Goal: Information Seeking & Learning: Check status

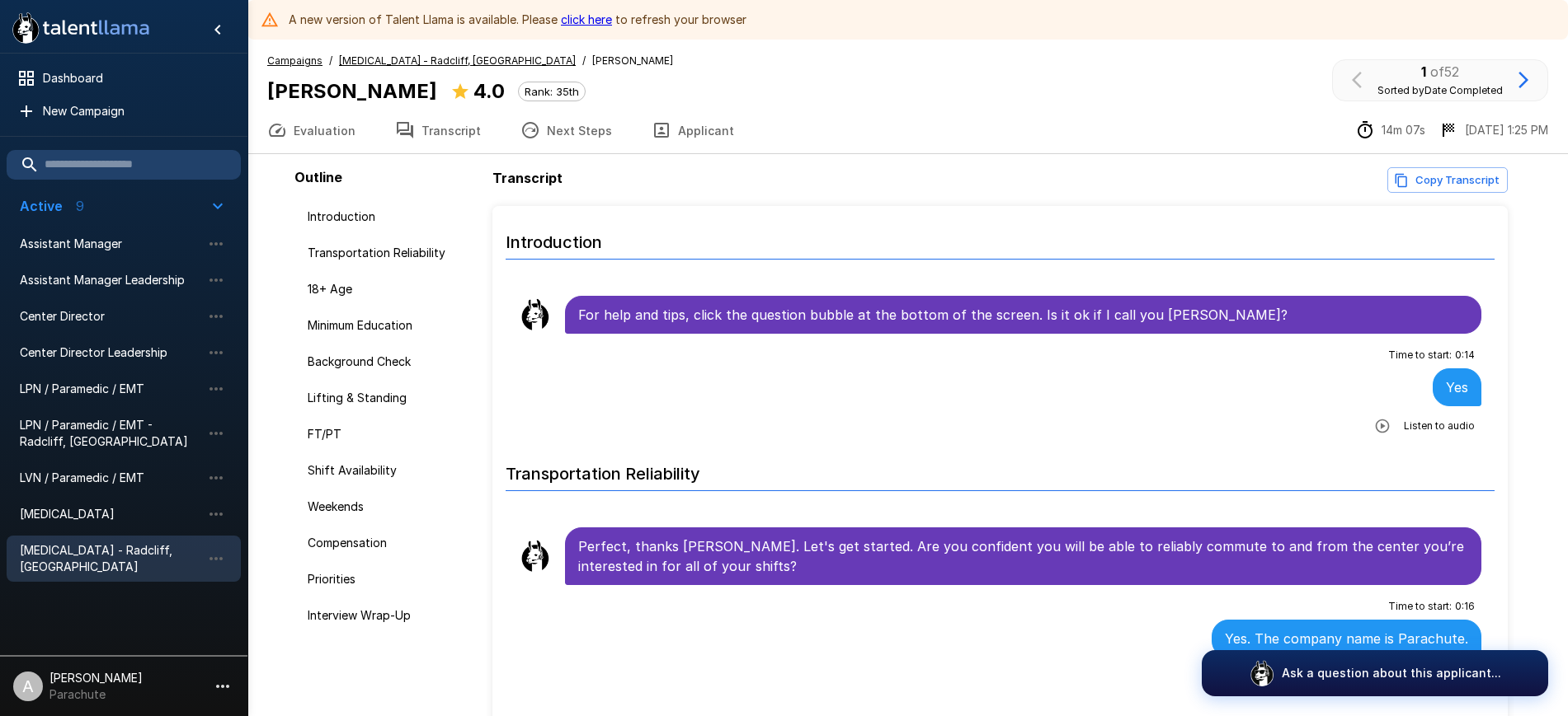
scroll to position [2679, 0]
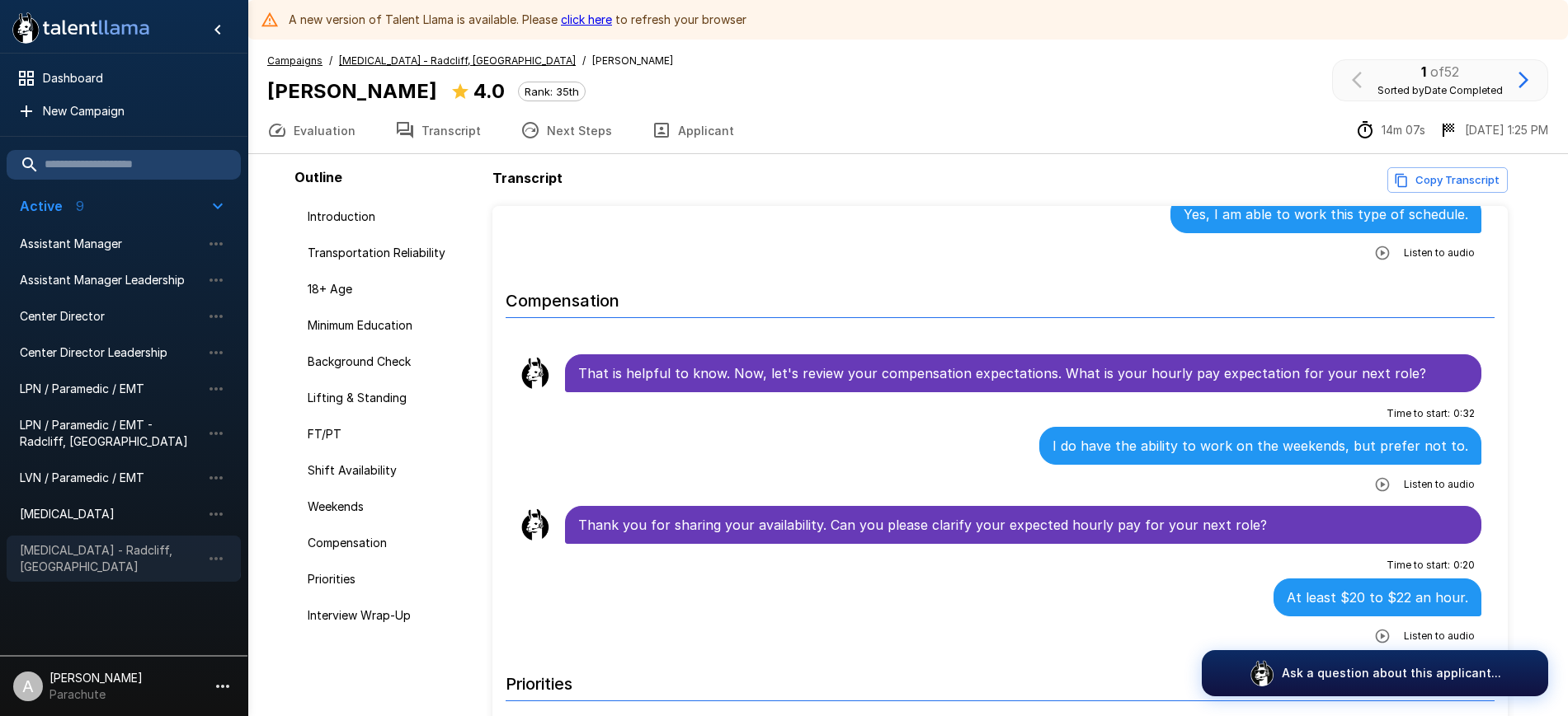
click at [114, 551] on span "[MEDICAL_DATA] - Radcliff, [GEOGRAPHIC_DATA]" at bounding box center [110, 559] width 181 height 33
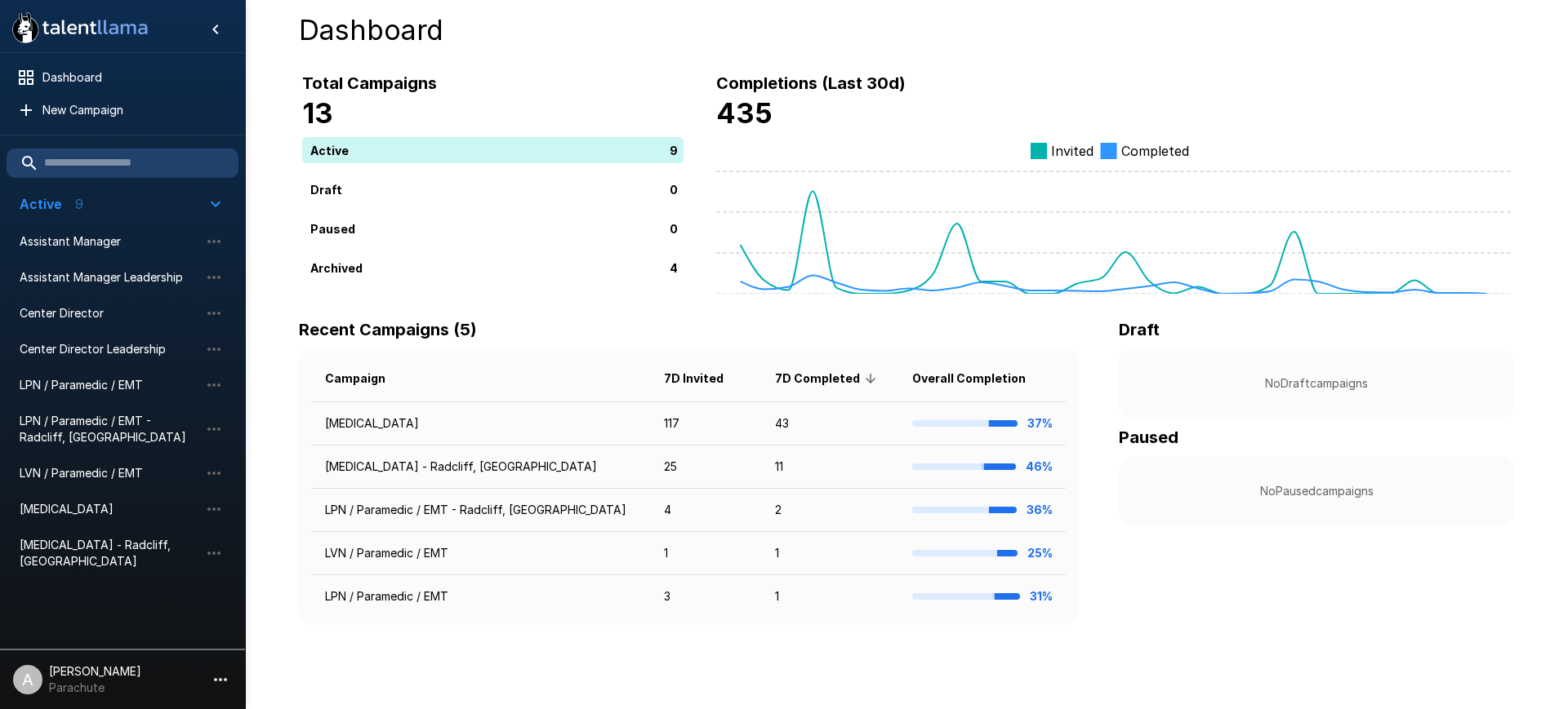
click at [101, 527] on li "[MEDICAL_DATA] - Radcliff, [GEOGRAPHIC_DATA]" at bounding box center [123, 552] width 232 height 52
click at [77, 542] on span "[MEDICAL_DATA] - Radcliff, [GEOGRAPHIC_DATA]" at bounding box center [109, 553] width 179 height 32
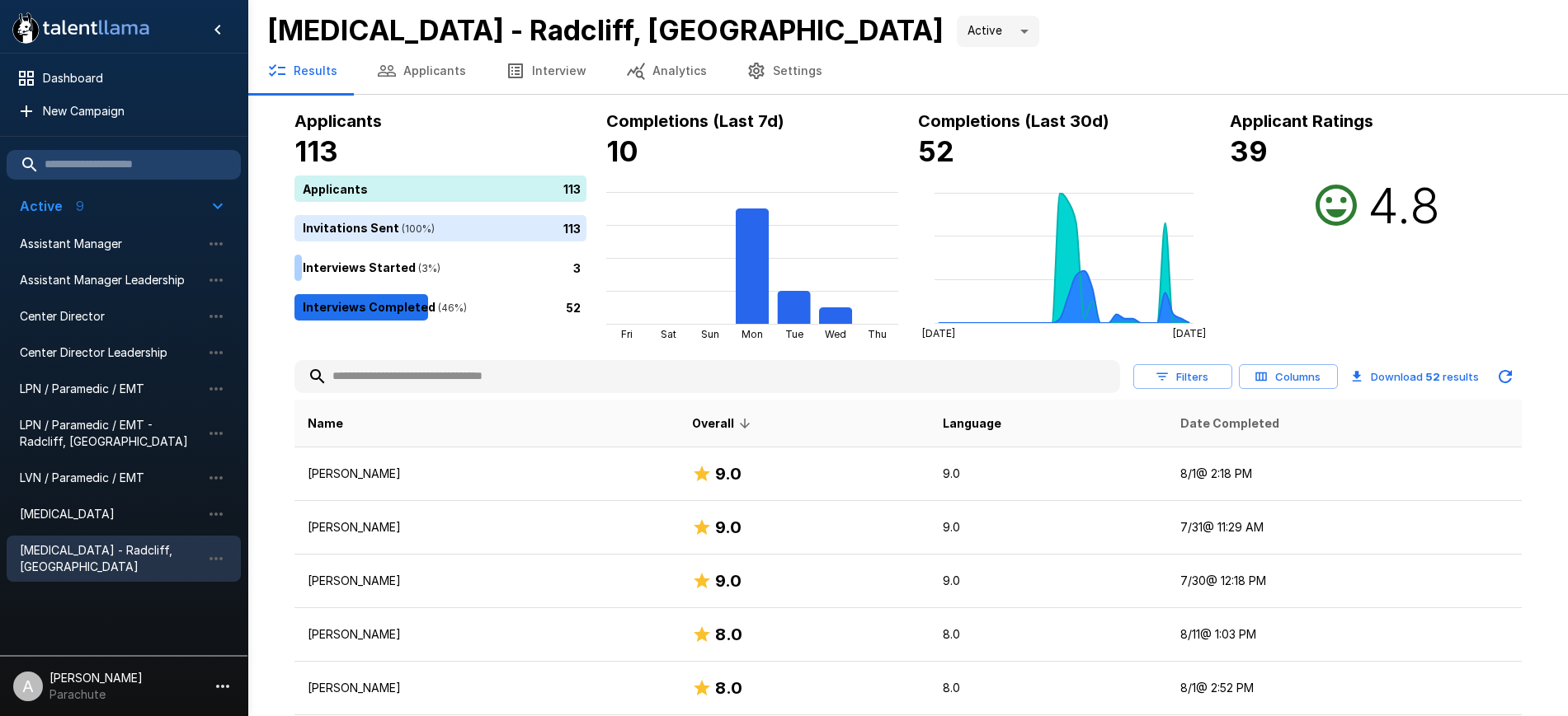
click at [1181, 425] on span "Date Completed" at bounding box center [1229, 424] width 99 height 20
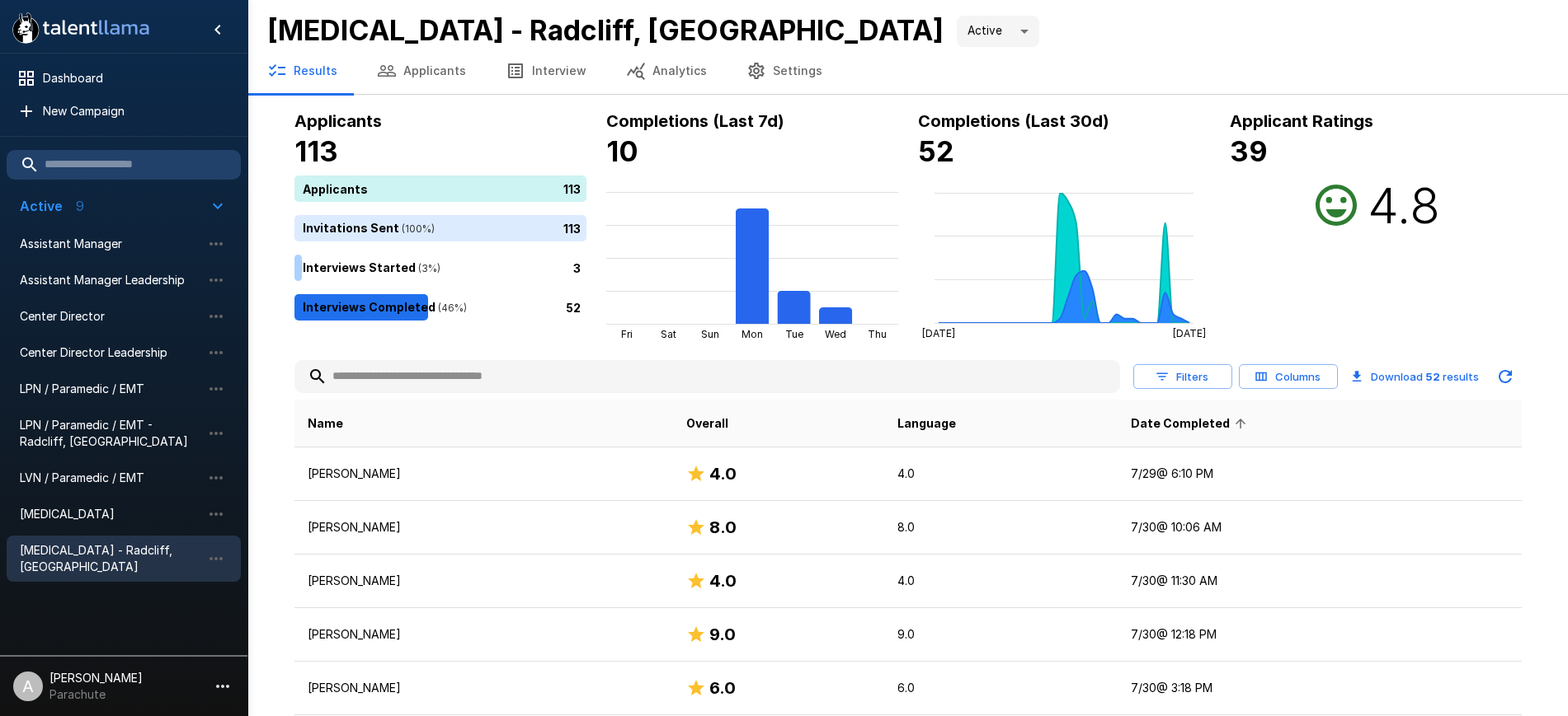
click at [1177, 425] on span "Date Completed" at bounding box center [1191, 424] width 121 height 20
click at [88, 427] on span "LPN / Paramedic / EMT - Radcliff, [GEOGRAPHIC_DATA]" at bounding box center [110, 433] width 181 height 33
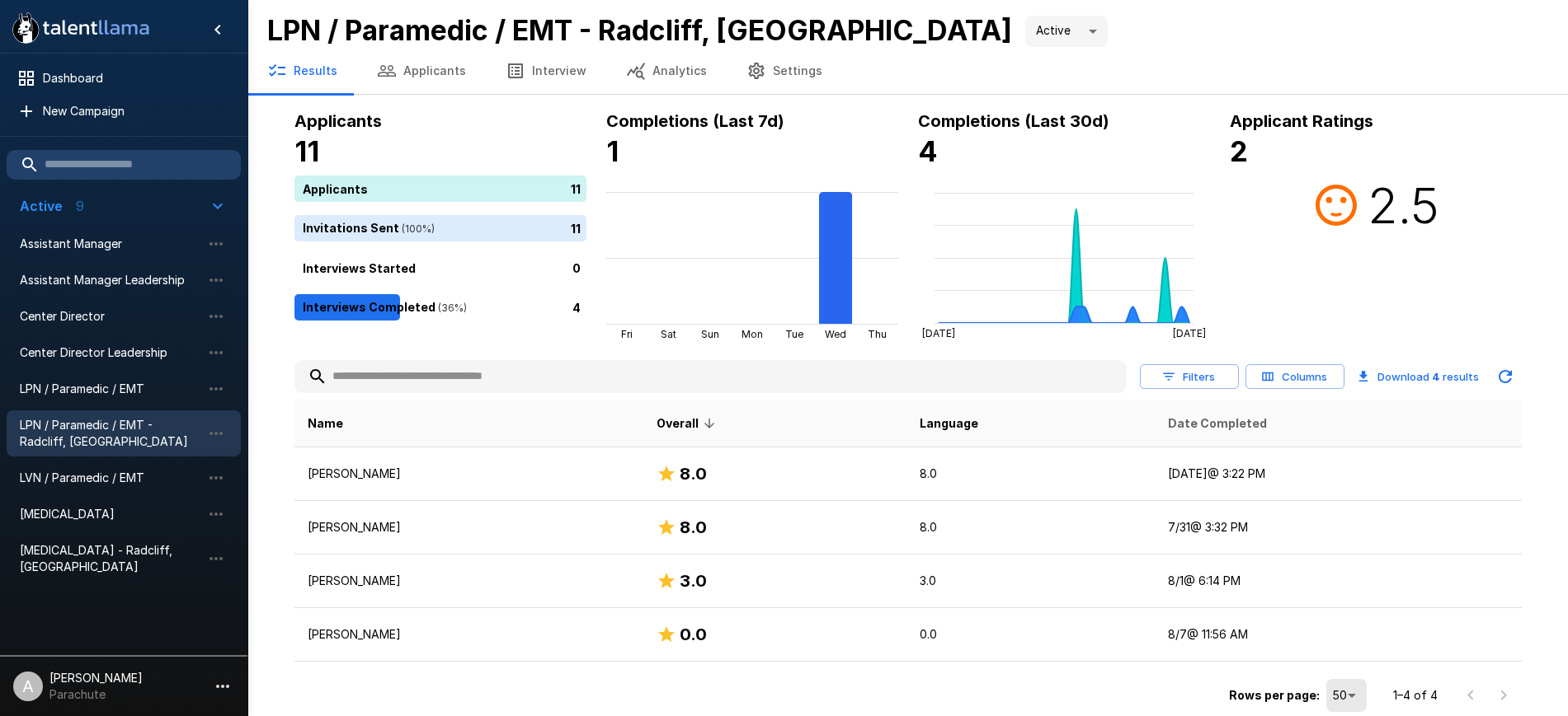
click at [1212, 424] on span "Date Completed" at bounding box center [1217, 424] width 99 height 20
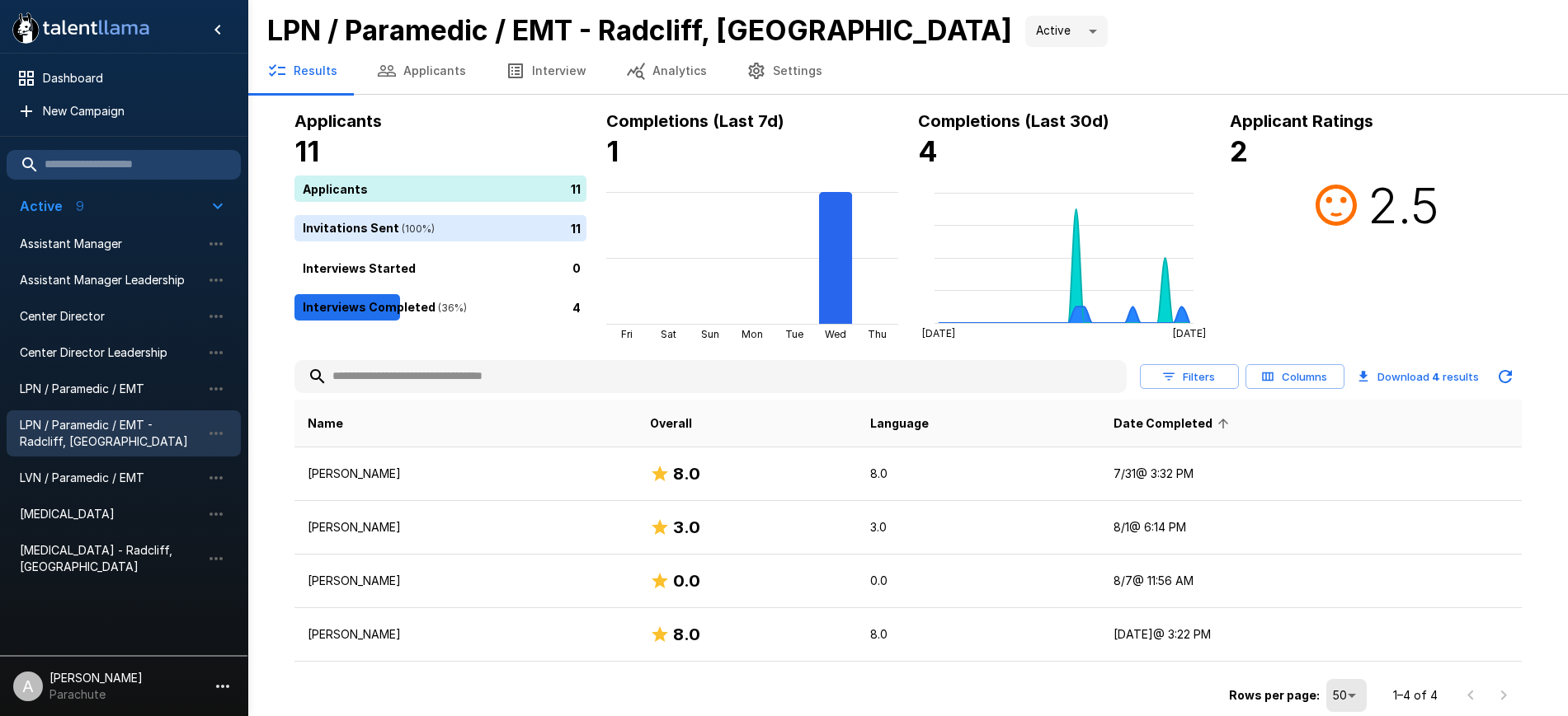
click at [1215, 424] on icon at bounding box center [1222, 423] width 14 height 14
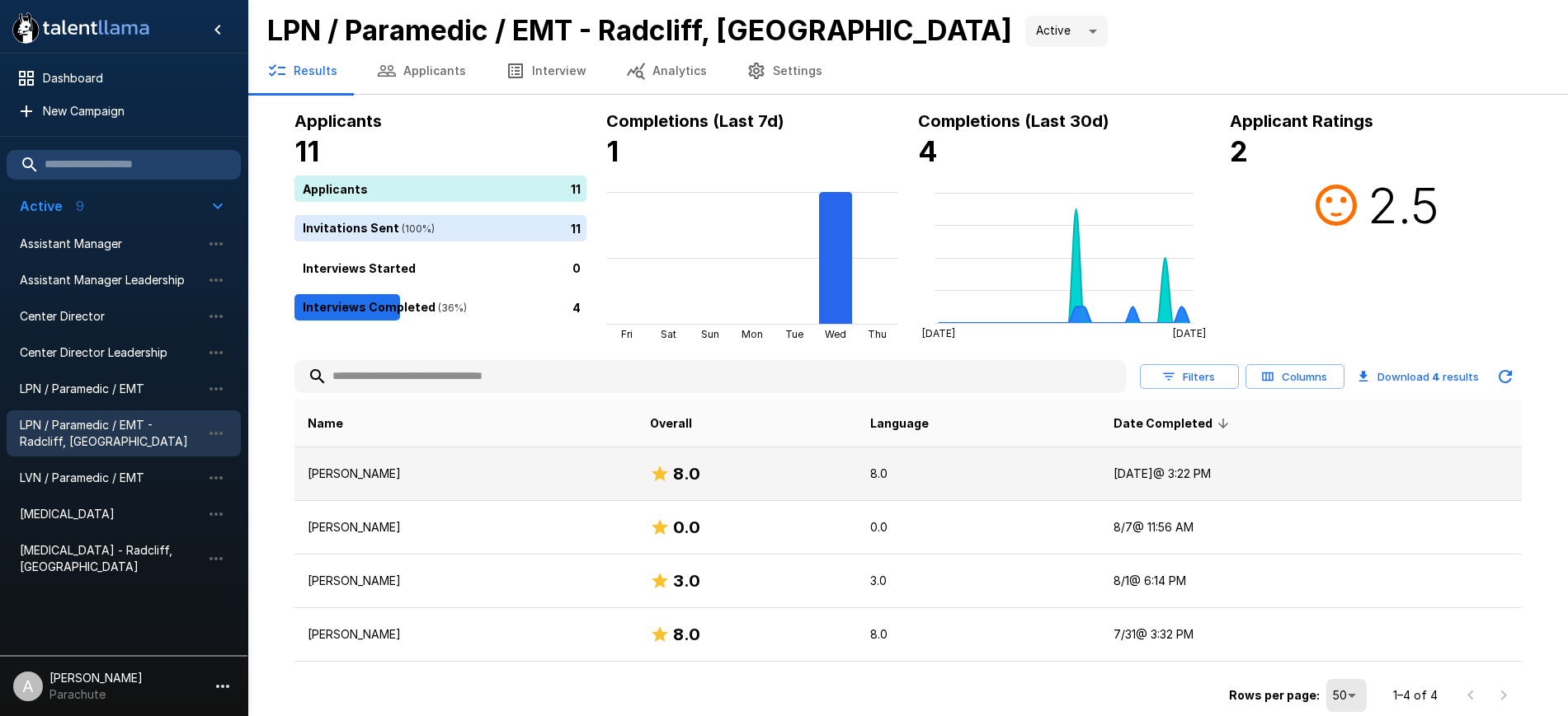
click at [485, 461] on td "Joshua Sutton" at bounding box center [466, 474] width 343 height 54
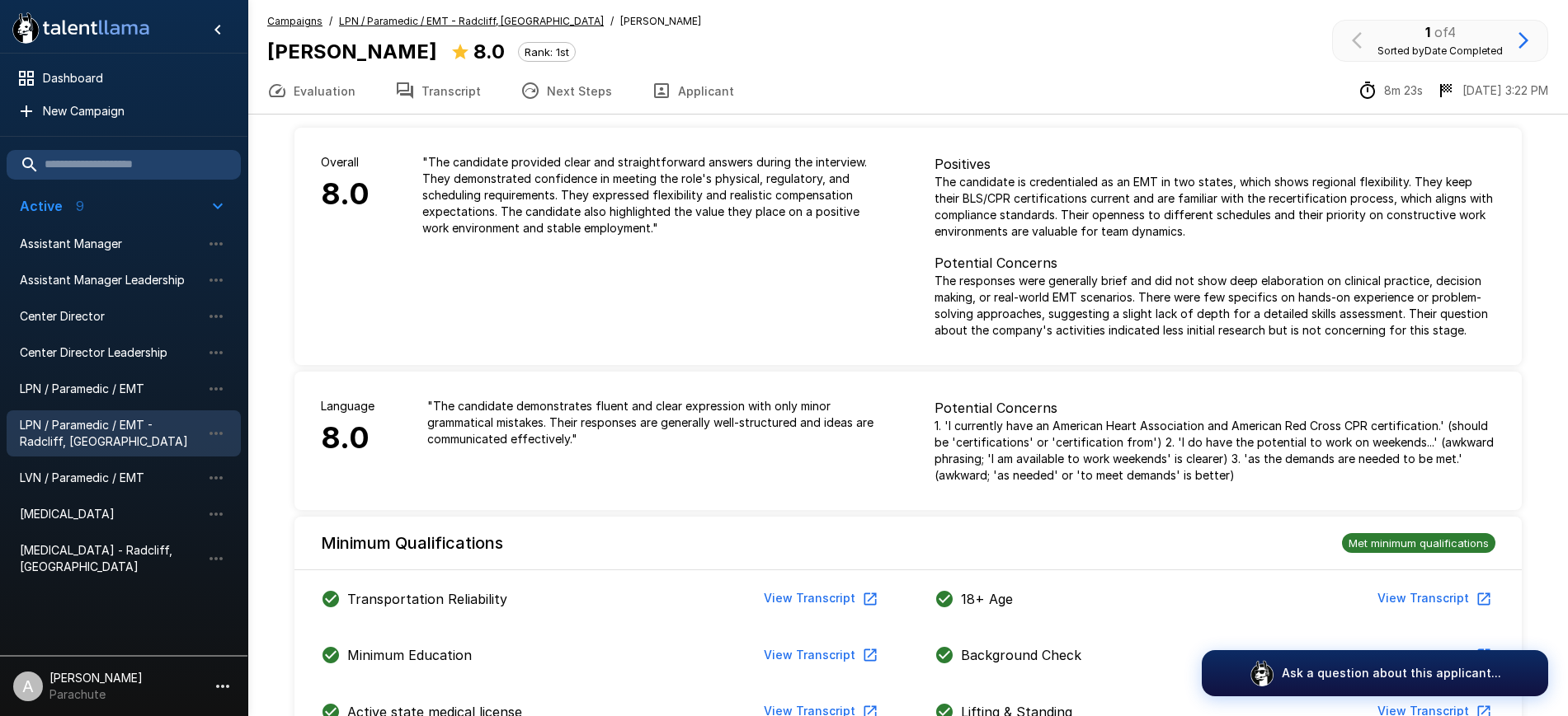
click at [420, 91] on button "Transcript" at bounding box center [437, 91] width 126 height 46
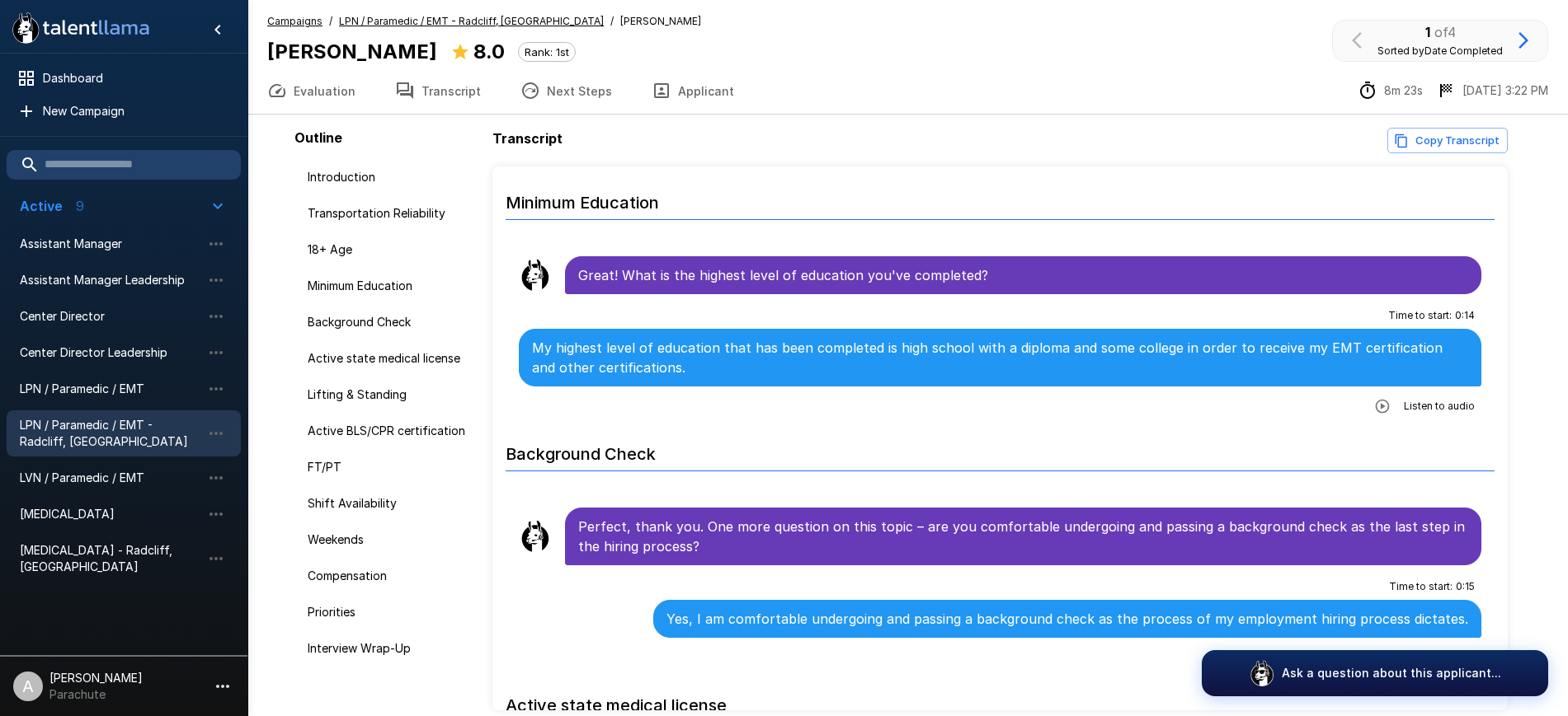
scroll to position [755, 0]
click at [1374, 397] on icon "button" at bounding box center [1382, 404] width 16 height 16
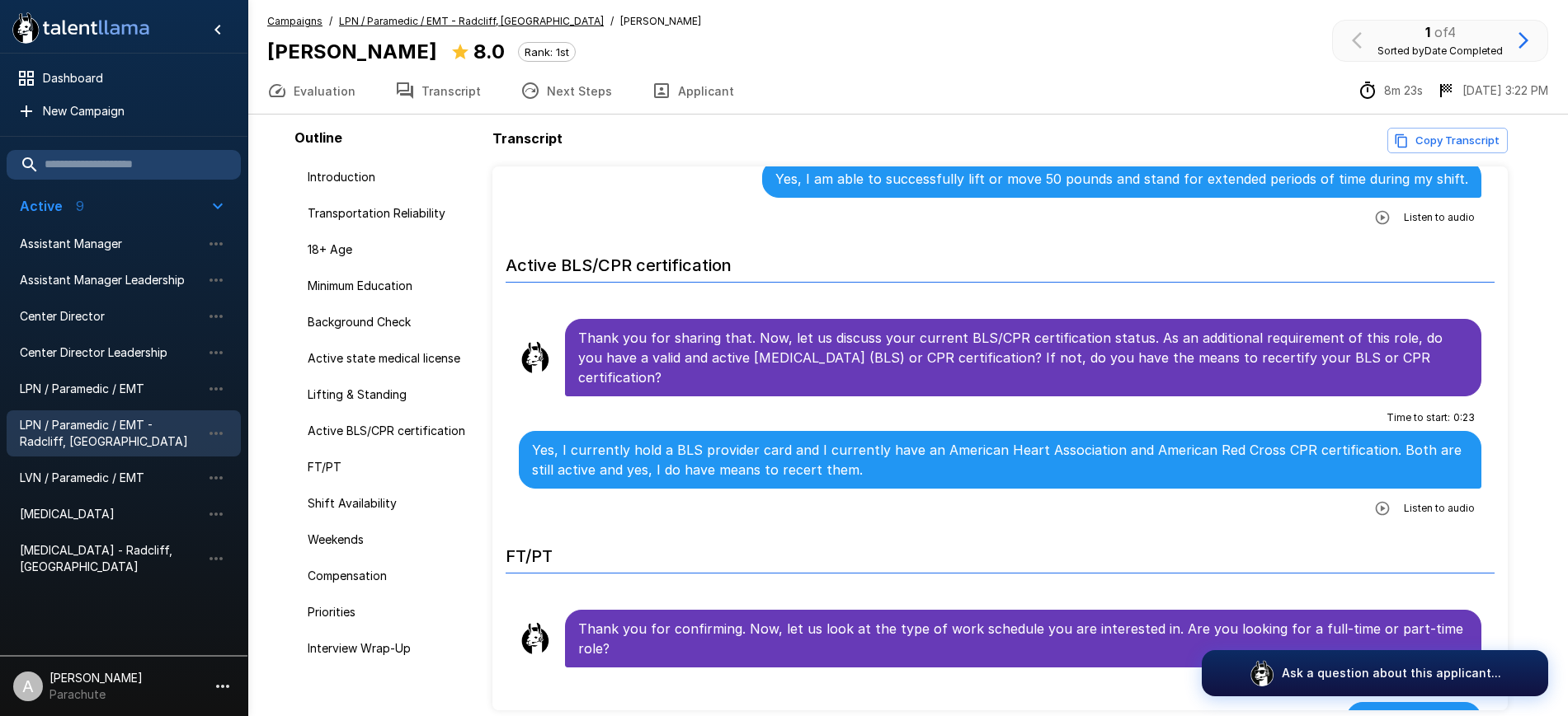
scroll to position [1720, 0]
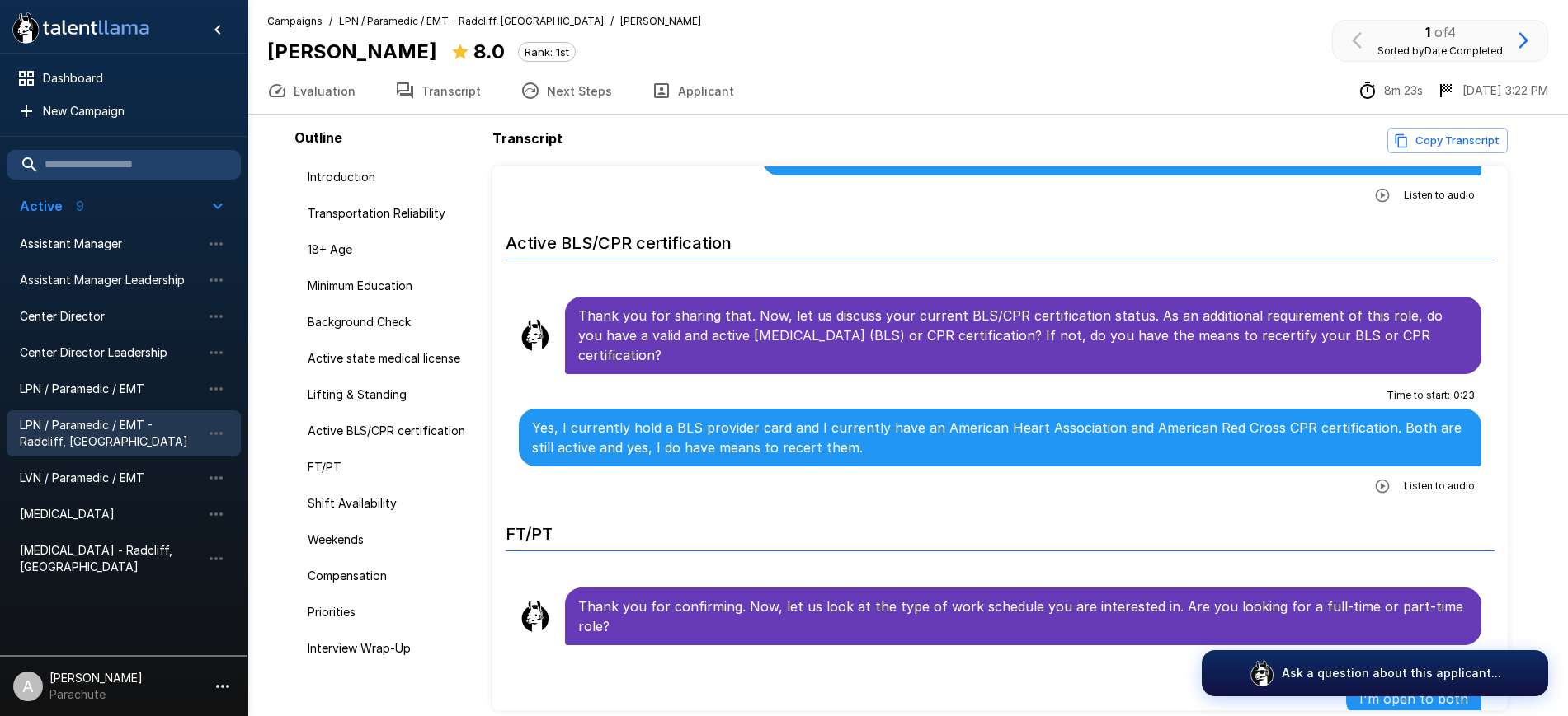
click at [1368, 472] on button "button" at bounding box center [1382, 486] width 30 height 30
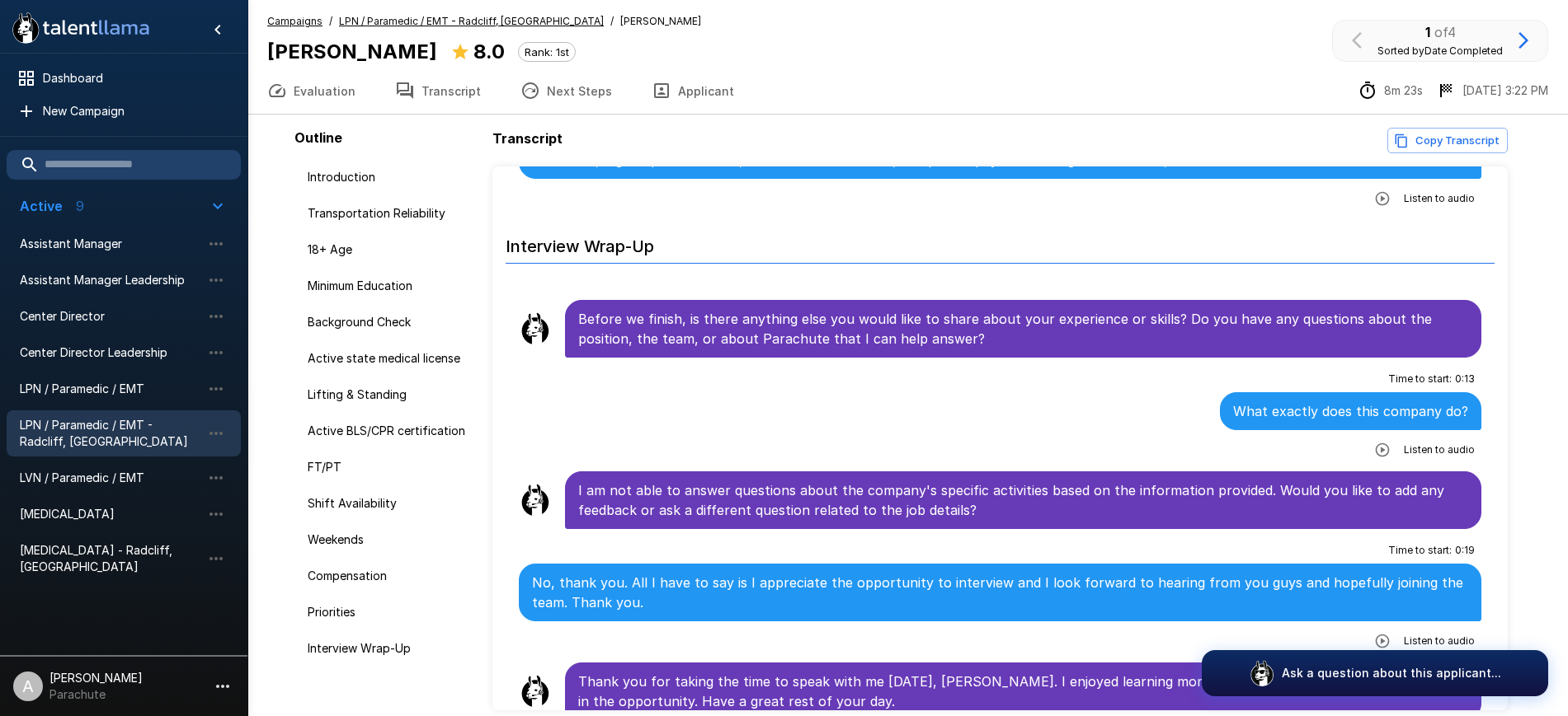
scroll to position [74, 0]
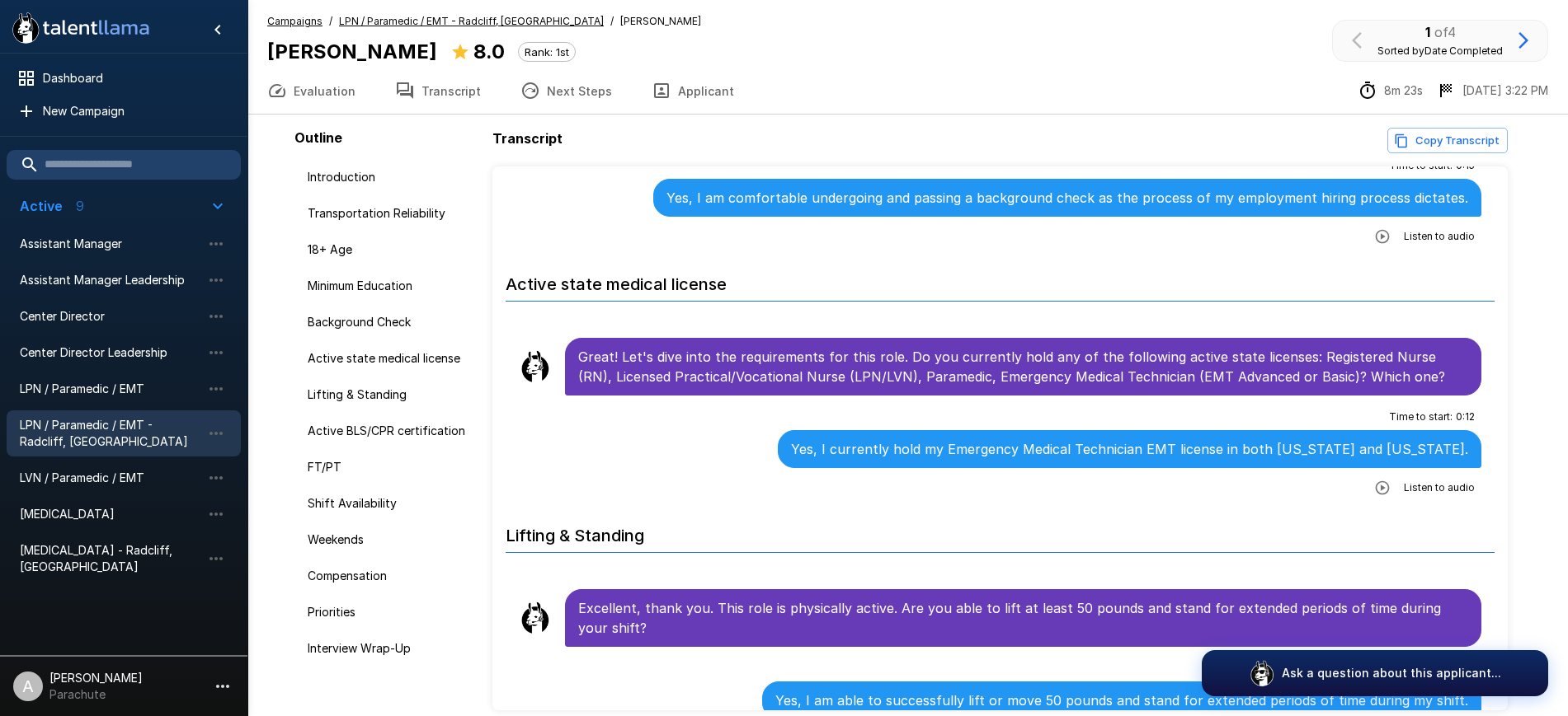
scroll to position [1177, 0]
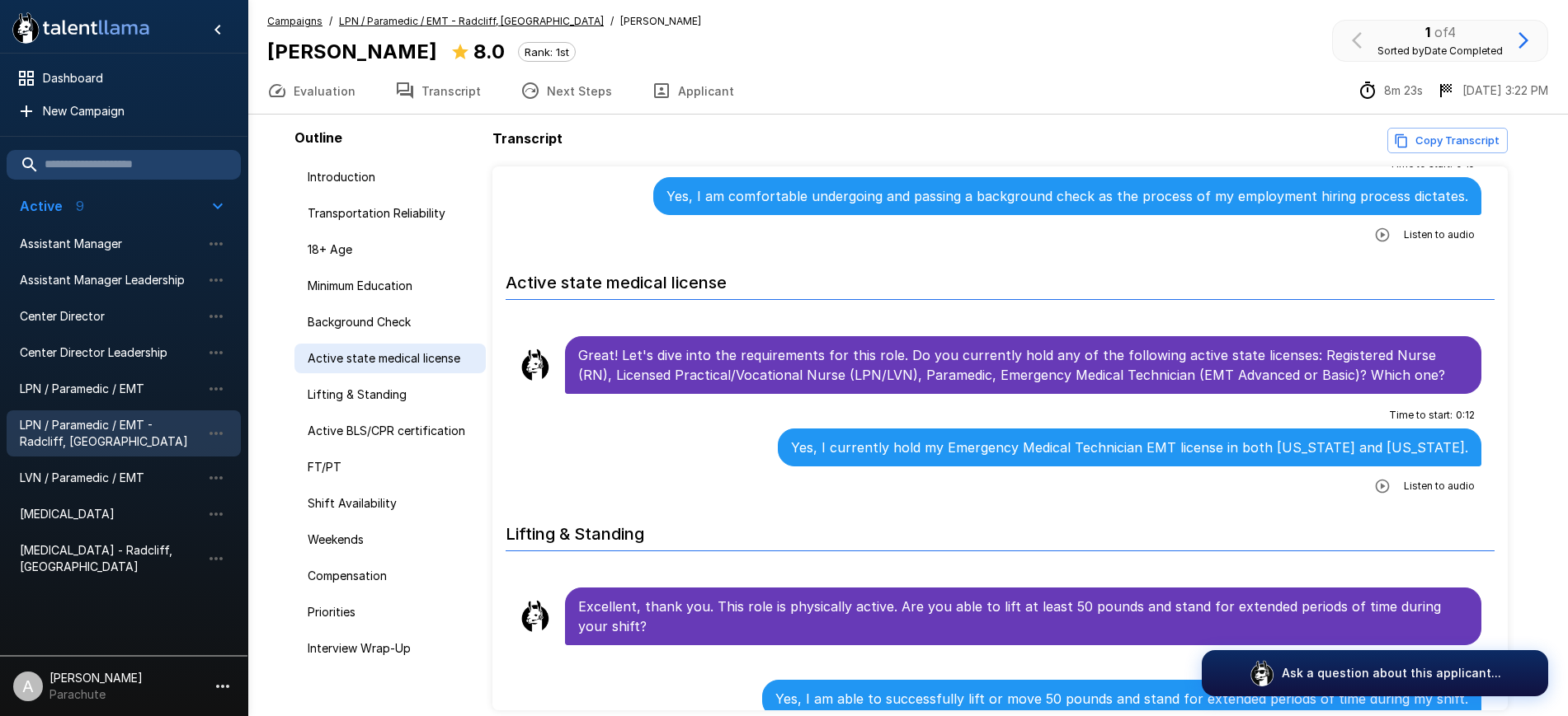
click at [386, 352] on span "Active state medical license" at bounding box center [390, 358] width 165 height 16
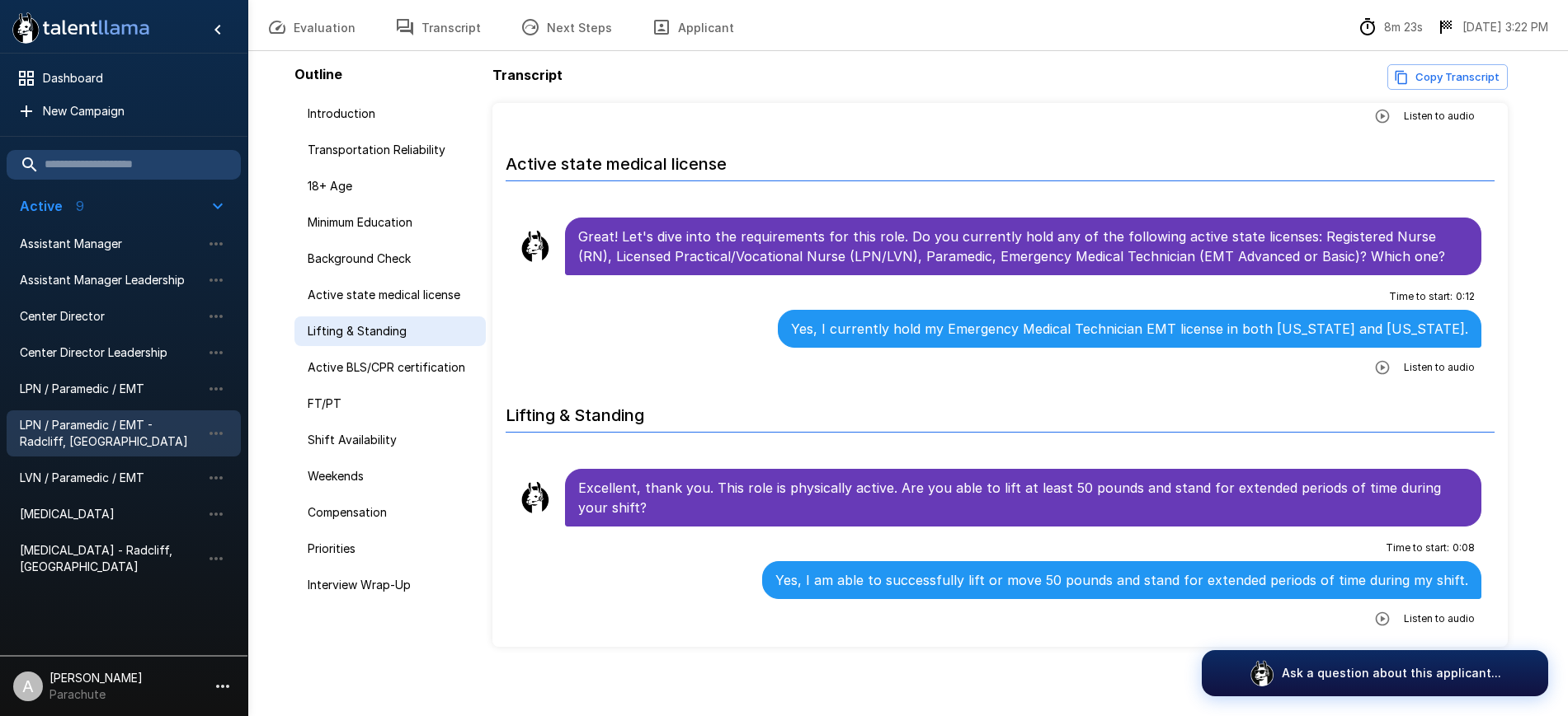
scroll to position [1236, 0]
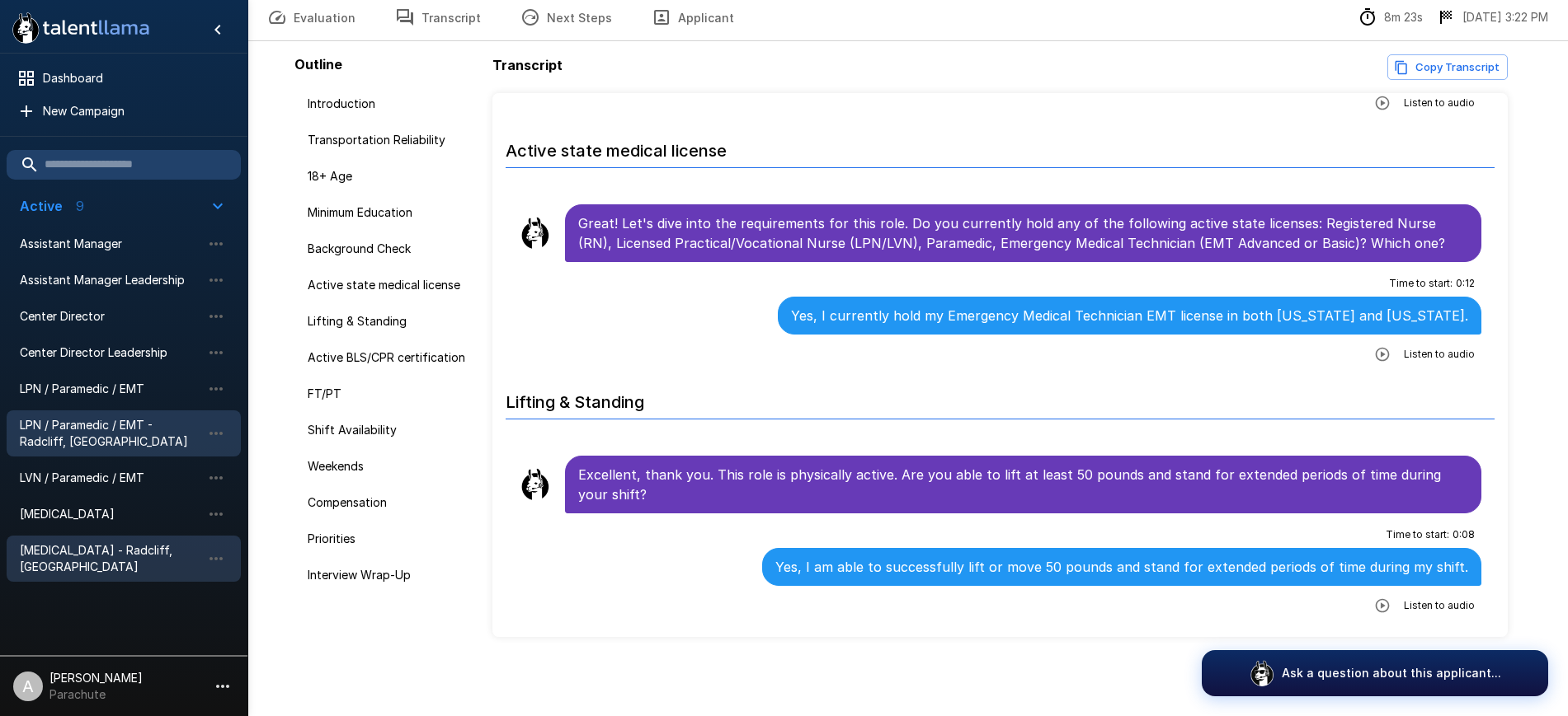
click at [102, 543] on span "[MEDICAL_DATA] - Radcliff, [GEOGRAPHIC_DATA]" at bounding box center [110, 559] width 181 height 33
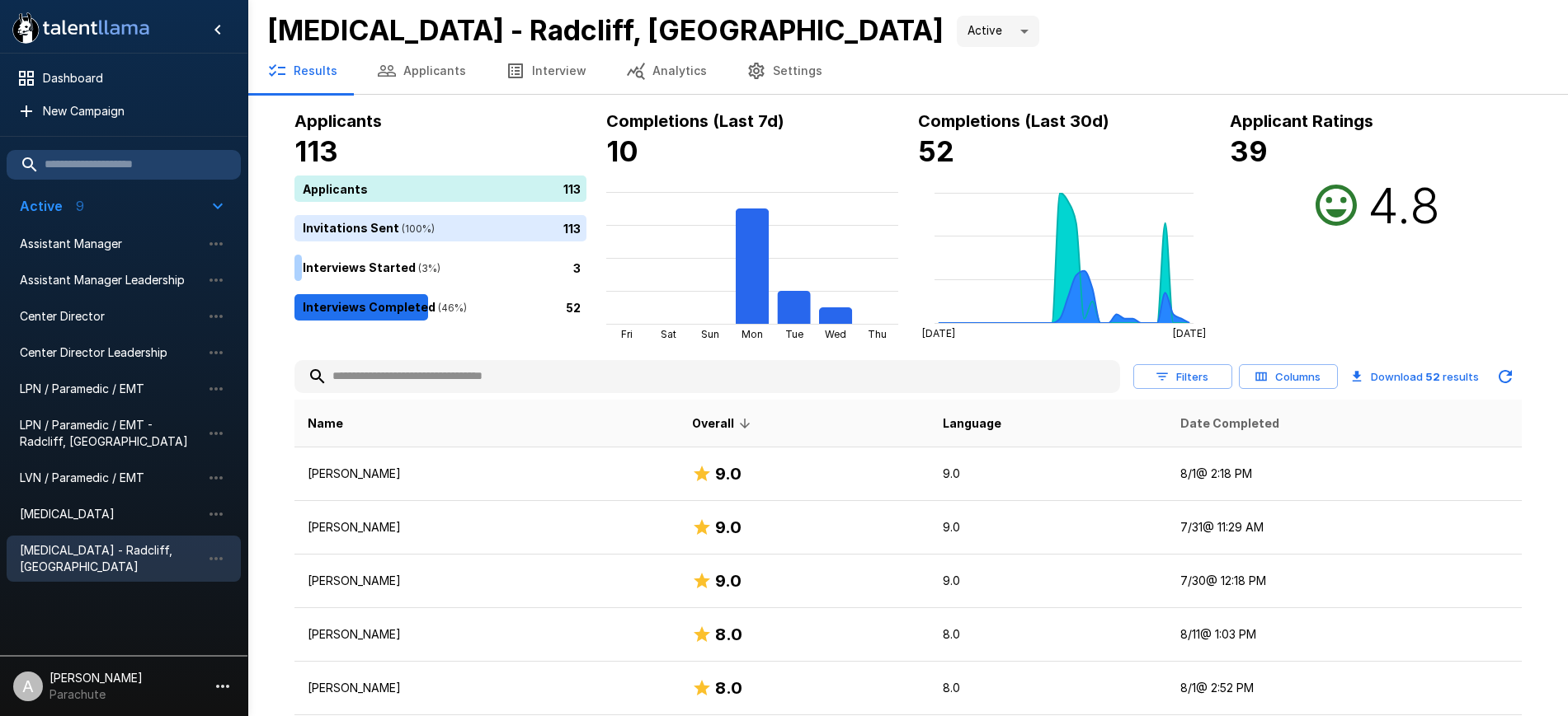
click at [1216, 429] on span "Date Completed" at bounding box center [1229, 424] width 99 height 20
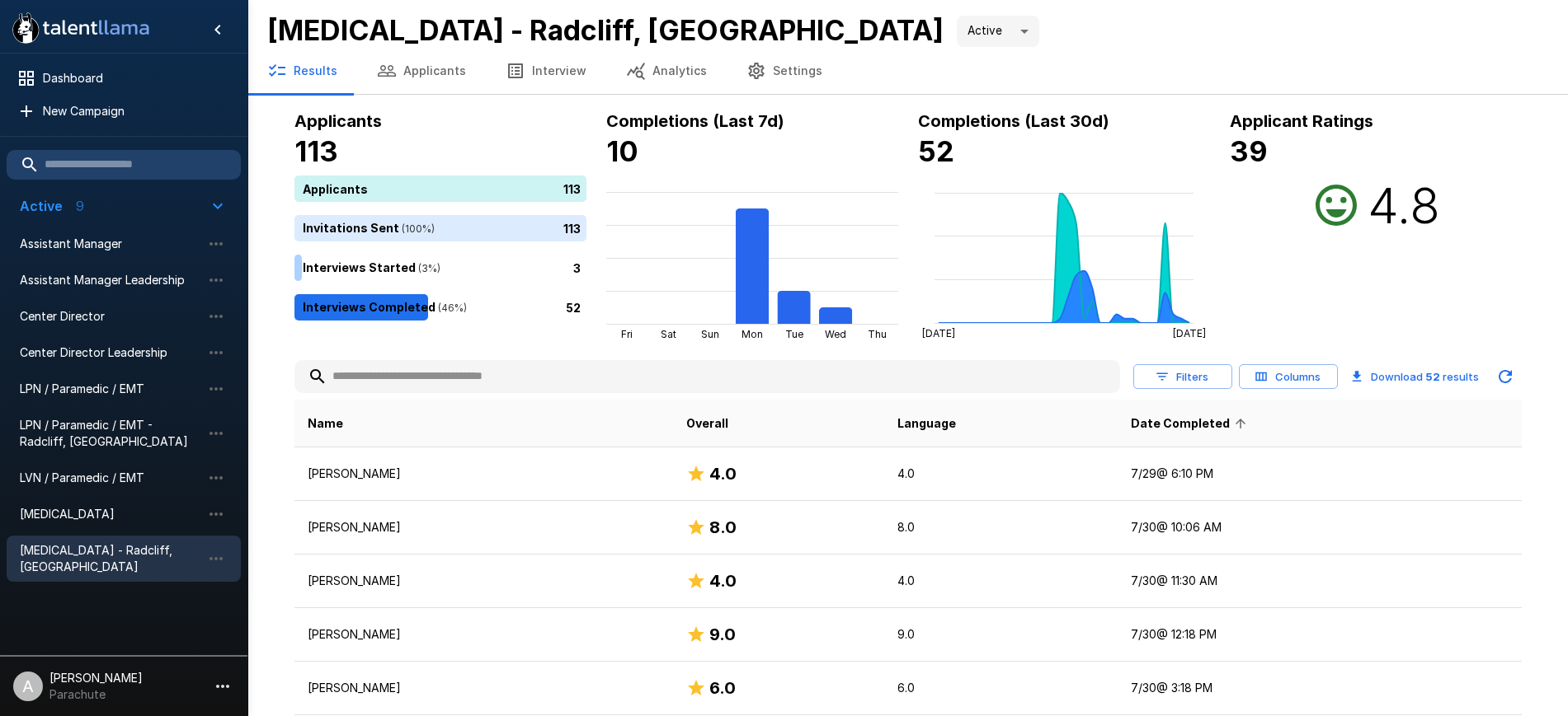
click at [1209, 429] on span "Date Completed" at bounding box center [1191, 424] width 121 height 20
